Goal: Information Seeking & Learning: Learn about a topic

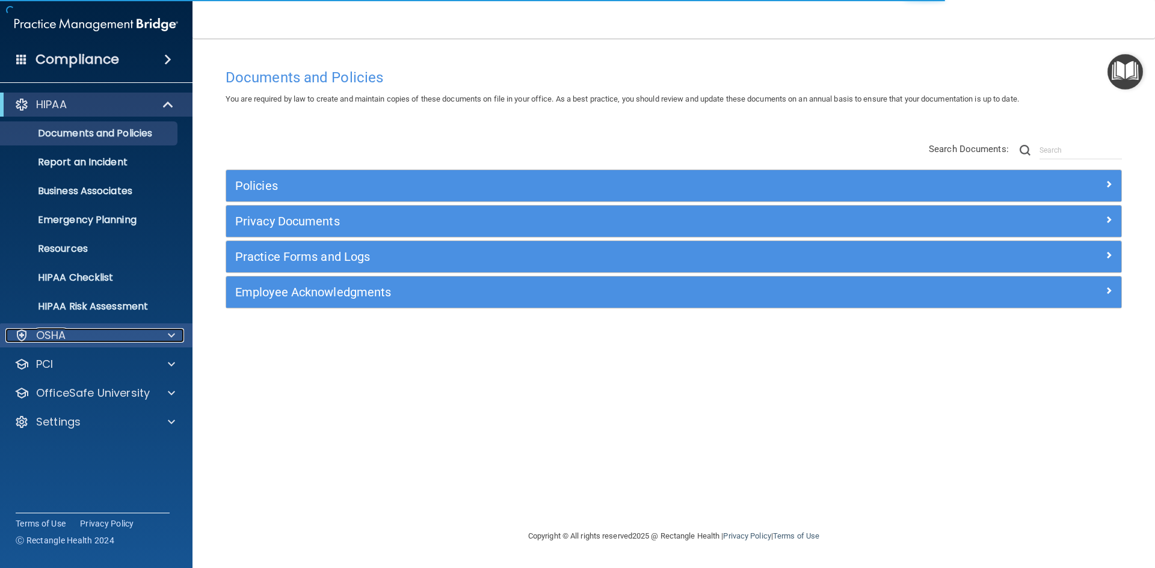
click at [87, 337] on div "OSHA" at bounding box center [79, 335] width 149 height 14
